Goal: Task Accomplishment & Management: Manage account settings

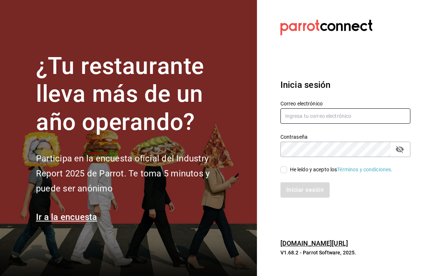
type input "[EMAIL_ADDRESS][DOMAIN_NAME]"
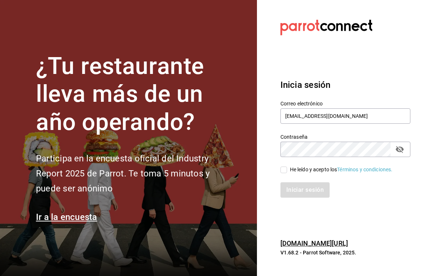
click at [284, 172] on input "He leído y acepto los Términos y condiciones." at bounding box center [283, 170] width 7 height 7
checkbox input "true"
click at [294, 195] on button "Iniciar sesión" at bounding box center [305, 190] width 50 height 15
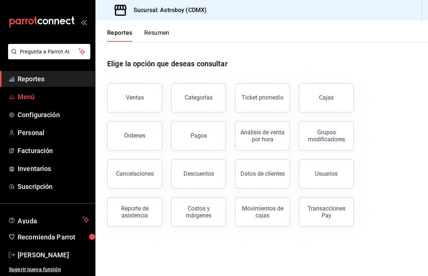
click at [38, 103] on link "Menú" at bounding box center [47, 97] width 95 height 16
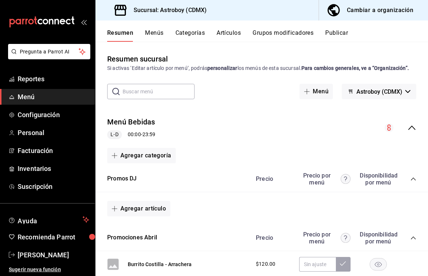
click at [231, 34] on button "Artículos" at bounding box center [228, 35] width 24 height 12
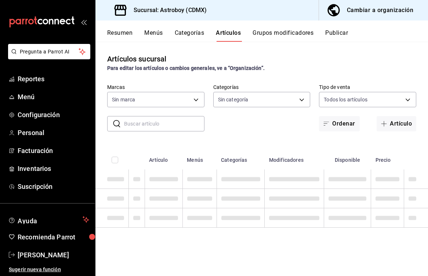
type input "c35c8f6d-19ea-4b1f-88e5-75197b530b16"
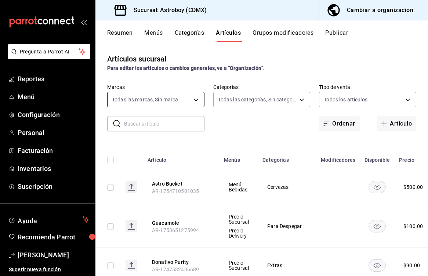
type input "79d42480-7791-4fc3-818f-df9928624ea9,94c32e7c-de73-4e1f-8dbf-98bebc0ffb2e,fad23…"
click at [157, 122] on input "text" at bounding box center [164, 124] width 80 height 15
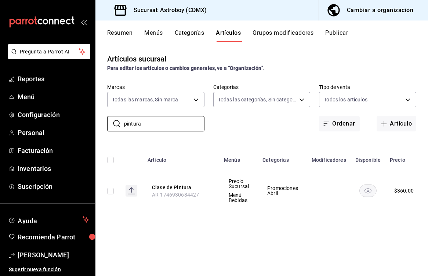
type input "pintura"
click at [344, 182] on td at bounding box center [328, 191] width 43 height 43
click at [378, 188] on td at bounding box center [367, 191] width 35 height 43
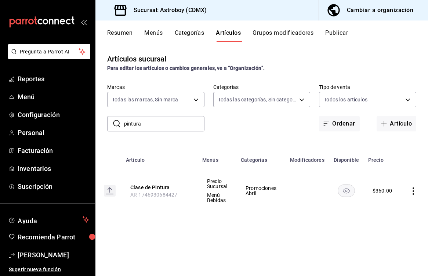
click at [413, 193] on icon "actions" at bounding box center [412, 191] width 7 height 7
click at [384, 223] on span "Duplicar" at bounding box center [390, 223] width 19 height 8
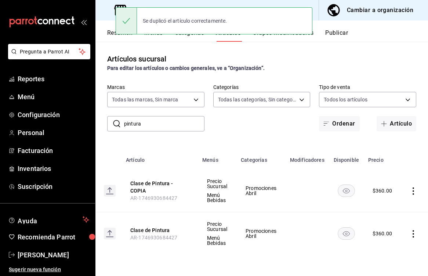
click at [411, 192] on icon "actions" at bounding box center [412, 191] width 7 height 7
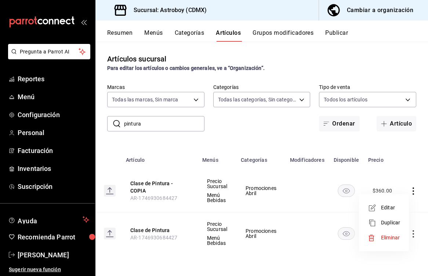
click at [392, 207] on span "Editar" at bounding box center [390, 208] width 19 height 8
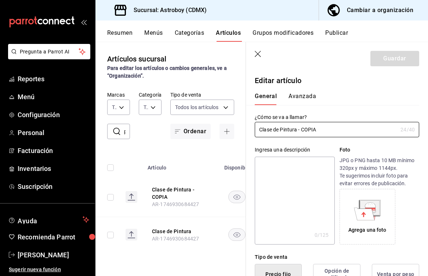
type input "$360.00"
drag, startPoint x: 319, startPoint y: 131, endPoint x: 230, endPoint y: 120, distance: 89.5
click at [230, 120] on main "Artículos sucursal Para editar los artículos o cambios generales, ve a “Organiz…" at bounding box center [261, 159] width 332 height 235
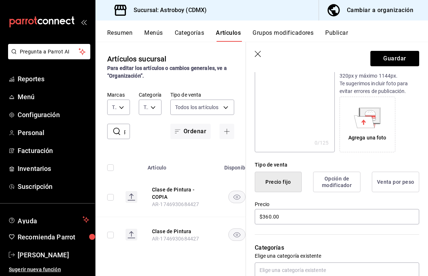
scroll to position [96, 0]
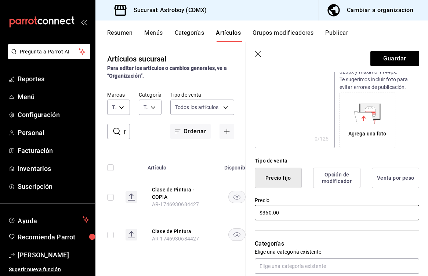
type input "Bitácora Alienígena"
click at [267, 215] on input "$360.00" at bounding box center [336, 212] width 164 height 15
type input "$350.00"
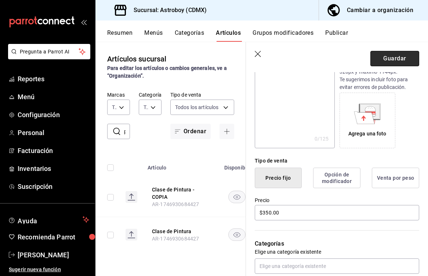
click at [390, 59] on button "Guardar" at bounding box center [394, 58] width 49 height 15
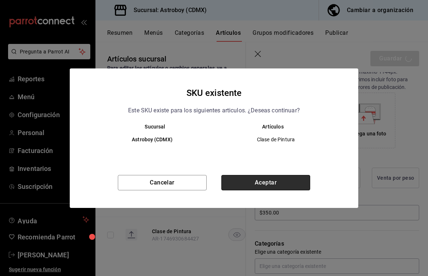
click at [253, 182] on button "Aceptar" at bounding box center [265, 182] width 89 height 15
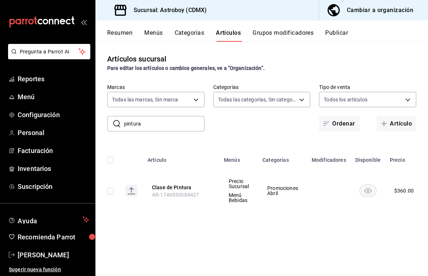
click at [174, 123] on input "pintura" at bounding box center [164, 124] width 80 height 15
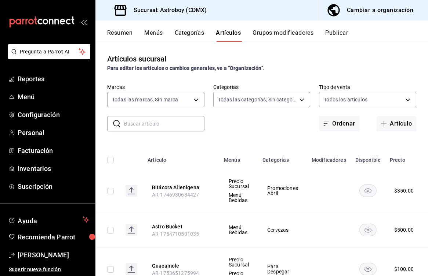
click at [272, 161] on th "Categorías" at bounding box center [282, 157] width 49 height 23
click at [277, 100] on body "Pregunta a Parrot AI Reportes Menú Configuración Personal Facturación Inventari…" at bounding box center [214, 138] width 428 height 276
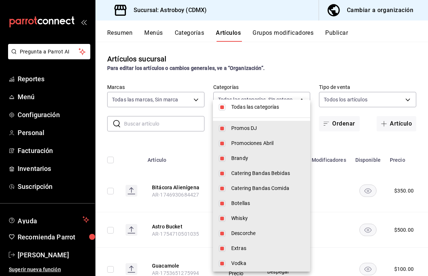
scroll to position [17, 0]
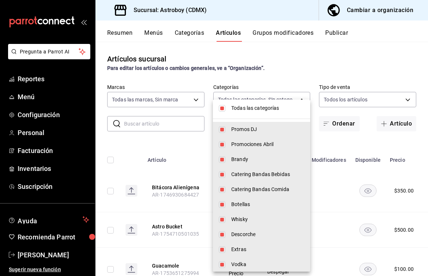
click at [224, 109] on input "checkbox" at bounding box center [222, 108] width 7 height 7
checkbox input "false"
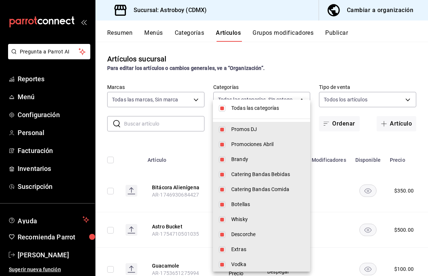
checkbox input "false"
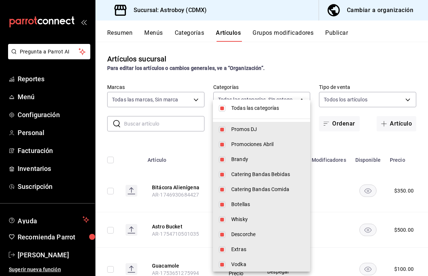
checkbox input "false"
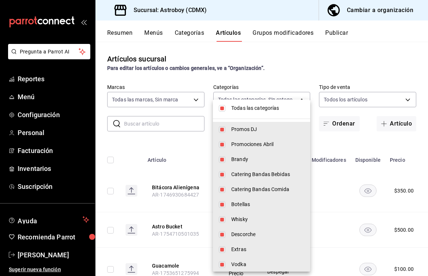
checkbox input "false"
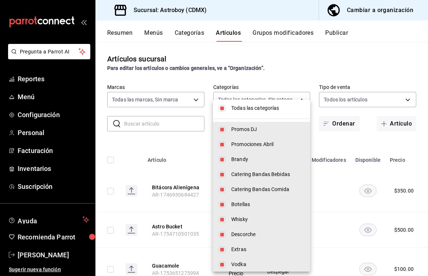
checkbox input "false"
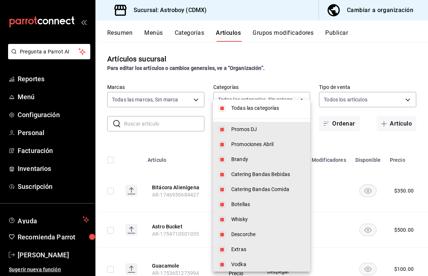
checkbox input "false"
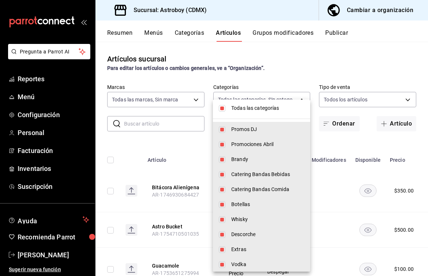
checkbox input "false"
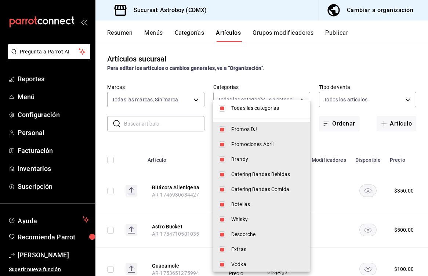
checkbox input "false"
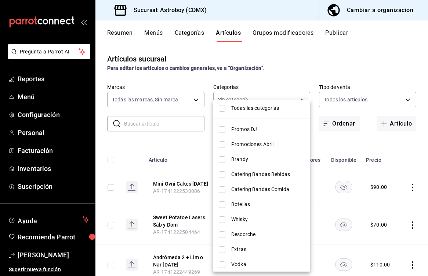
click at [223, 145] on input "checkbox" at bounding box center [222, 145] width 7 height 7
checkbox input "true"
type input "94c32e7c-de73-4e1f-8dbf-98bebc0ffb2e"
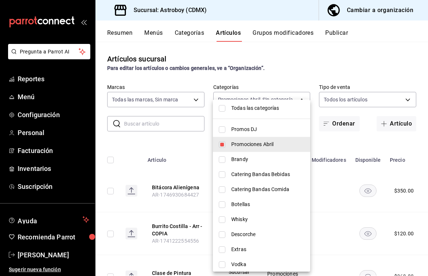
click at [194, 147] on div at bounding box center [214, 138] width 428 height 276
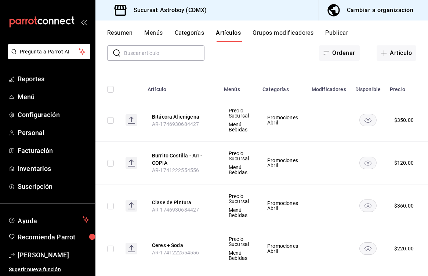
scroll to position [72, 0]
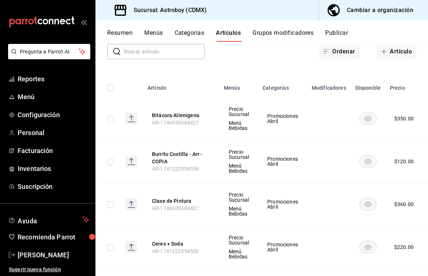
click at [111, 162] on input "checkbox" at bounding box center [110, 162] width 7 height 7
checkbox input "true"
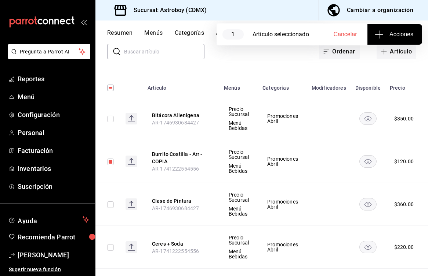
click at [113, 248] on input "checkbox" at bounding box center [110, 248] width 7 height 7
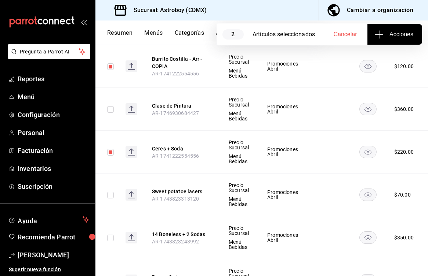
scroll to position [0, 0]
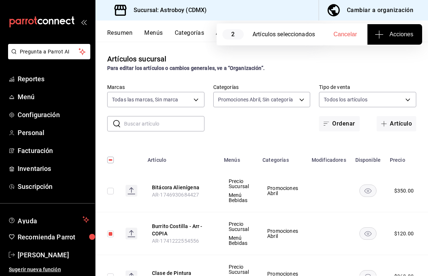
click at [369, 235] on rect "availability-product" at bounding box center [367, 234] width 17 height 12
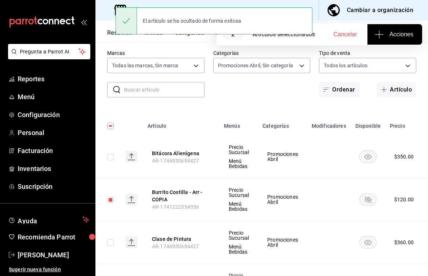
scroll to position [80, 0]
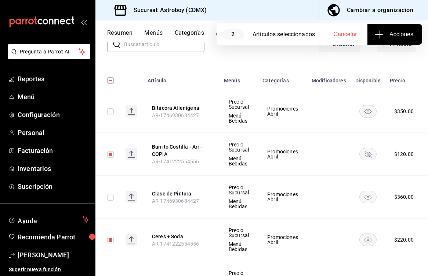
click at [372, 236] on rect "availability-product" at bounding box center [367, 240] width 17 height 12
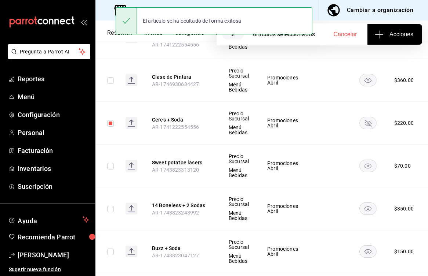
scroll to position [197, 0]
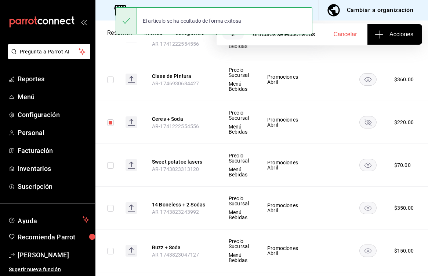
click at [367, 167] on rect "availability-product" at bounding box center [367, 165] width 17 height 12
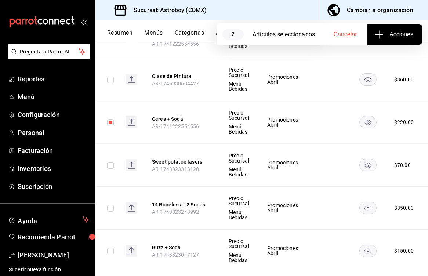
click at [364, 213] on rect "availability-product" at bounding box center [367, 208] width 17 height 12
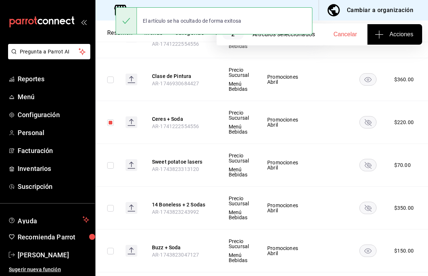
click at [366, 249] on icon "availability-product" at bounding box center [367, 251] width 7 height 5
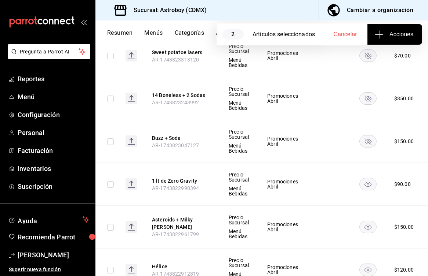
scroll to position [309, 0]
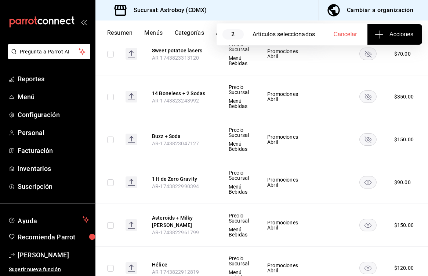
click at [370, 183] on rect "availability-product" at bounding box center [367, 182] width 17 height 12
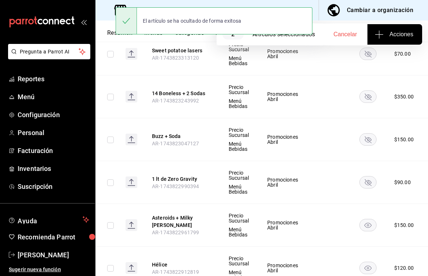
click at [367, 224] on rect "availability-product" at bounding box center [367, 225] width 17 height 12
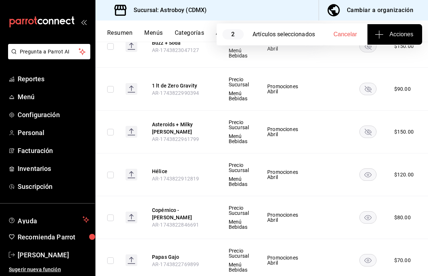
scroll to position [411, 0]
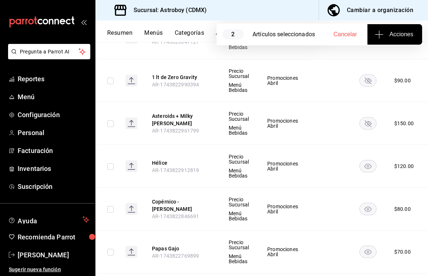
click at [368, 164] on rect "availability-product" at bounding box center [367, 166] width 17 height 12
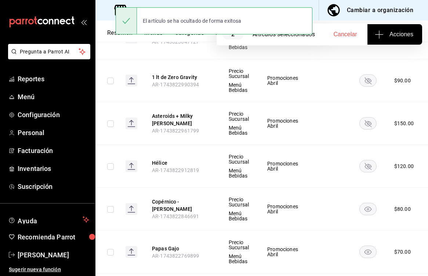
click at [367, 210] on rect "availability-product" at bounding box center [367, 209] width 17 height 12
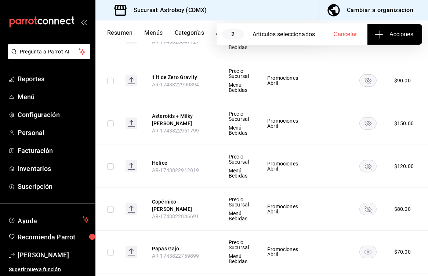
click at [367, 256] on rect "availability-product" at bounding box center [367, 252] width 17 height 12
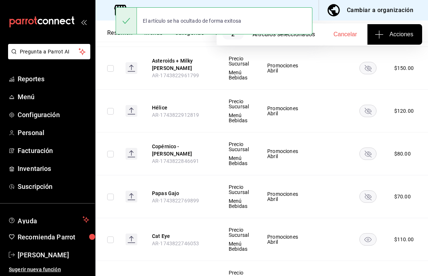
scroll to position [515, 0]
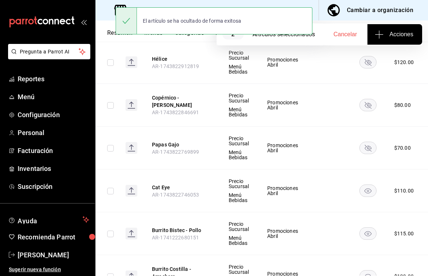
click at [370, 186] on rect "availability-product" at bounding box center [367, 191] width 17 height 12
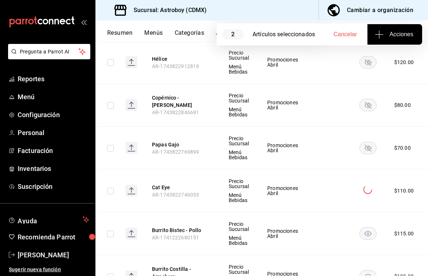
click at [367, 233] on rect "availability-product" at bounding box center [367, 234] width 17 height 12
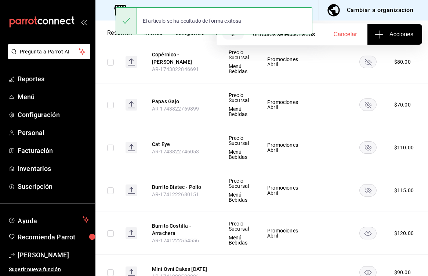
scroll to position [612, 0]
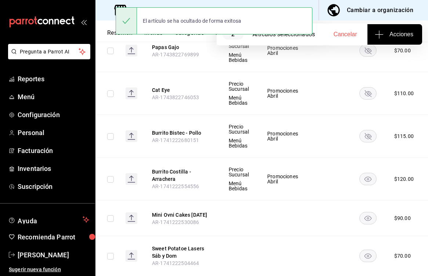
click at [371, 183] on rect "availability-product" at bounding box center [367, 179] width 17 height 12
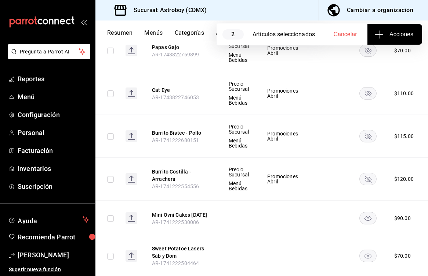
click at [367, 224] on rect "availability-product" at bounding box center [367, 218] width 17 height 12
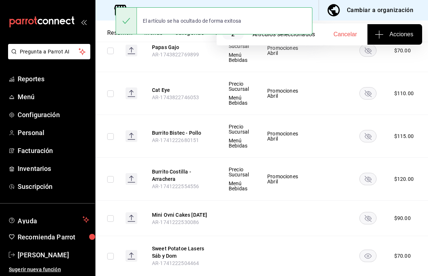
click at [365, 259] on icon "availability-product" at bounding box center [367, 256] width 7 height 5
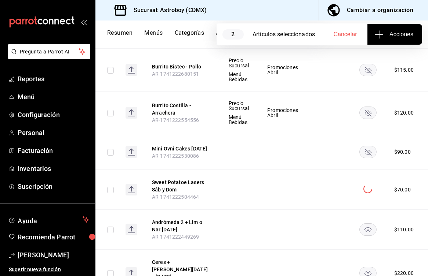
scroll to position [750, 0]
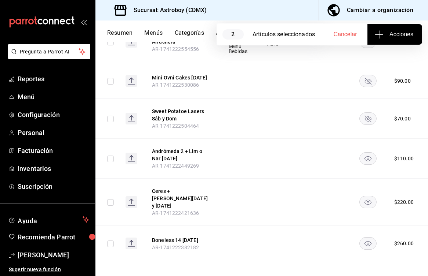
click at [366, 165] on rect "availability-product" at bounding box center [367, 159] width 17 height 12
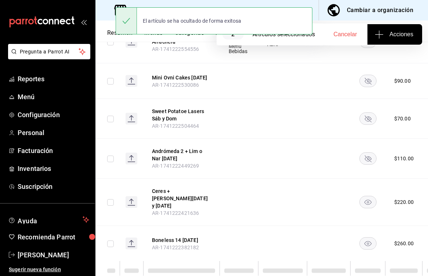
click at [369, 202] on rect "availability-product" at bounding box center [367, 203] width 17 height 12
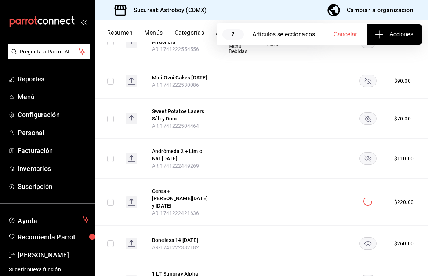
click at [368, 248] on td at bounding box center [367, 244] width 35 height 36
click at [367, 243] on rect "availability-product" at bounding box center [367, 244] width 17 height 12
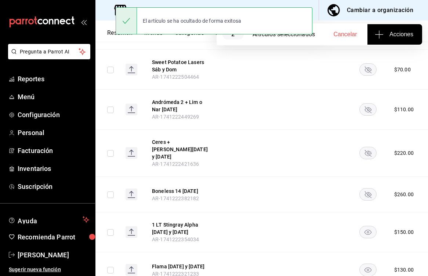
scroll to position [843, 0]
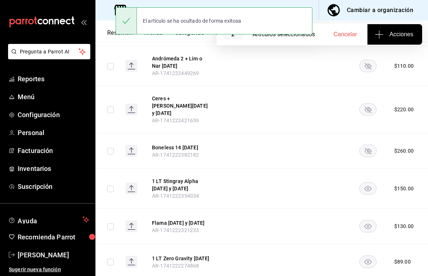
click at [370, 187] on rect "availability-product" at bounding box center [367, 189] width 17 height 12
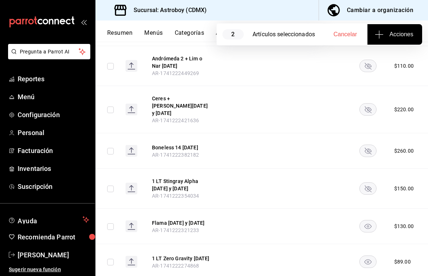
drag, startPoint x: 367, startPoint y: 226, endPoint x: 367, endPoint y: 233, distance: 7.3
click at [367, 226] on rect "availability-product" at bounding box center [367, 227] width 17 height 12
click at [366, 267] on rect "availability-product" at bounding box center [367, 262] width 17 height 12
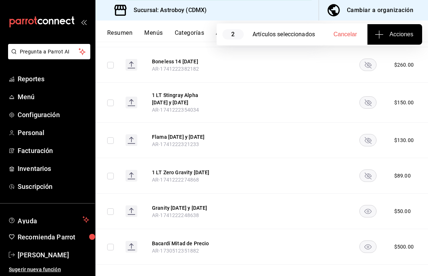
scroll to position [952, 0]
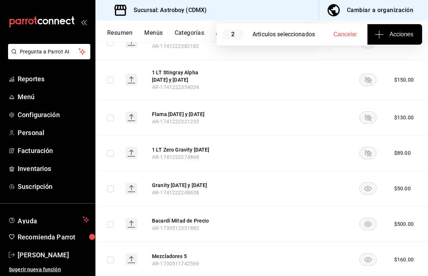
click at [369, 195] on rect "availability-product" at bounding box center [367, 189] width 17 height 12
click at [368, 231] on rect "availability-product" at bounding box center [367, 225] width 17 height 12
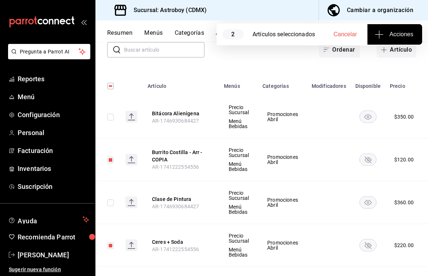
scroll to position [96, 0]
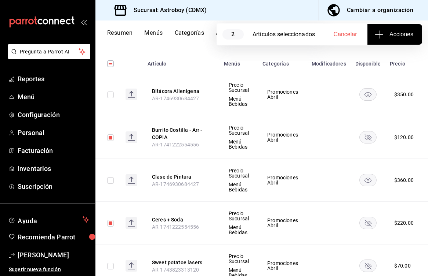
click at [111, 223] on input "checkbox" at bounding box center [110, 223] width 7 height 7
checkbox input "false"
click at [111, 138] on input "checkbox" at bounding box center [110, 138] width 7 height 7
checkbox input "false"
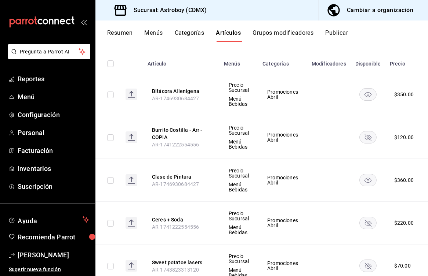
scroll to position [0, 0]
